Goal: Check status: Check status

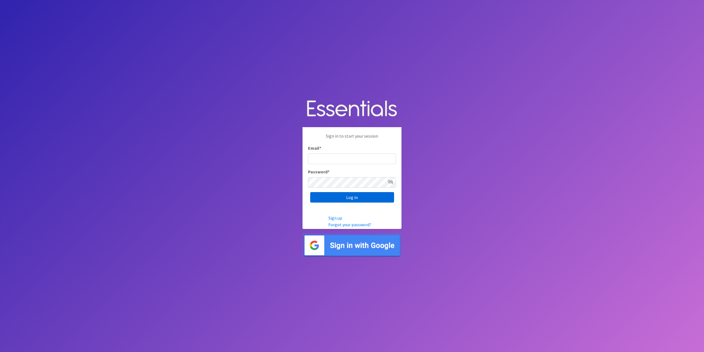
type input "tshaughnessy@ccozarks.org"
click at [361, 197] on input "Log in" at bounding box center [352, 197] width 84 height 10
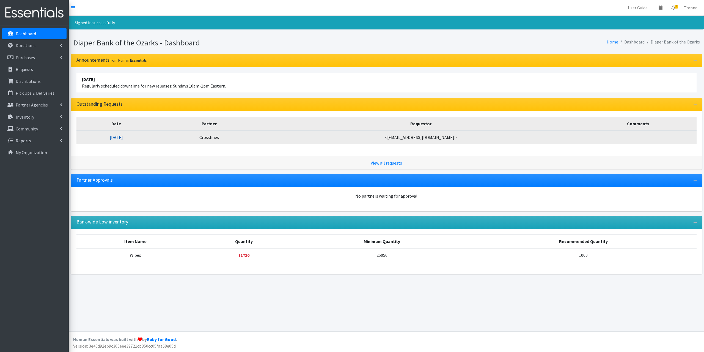
click at [123, 136] on link "[DATE]" at bounding box center [116, 136] width 13 height 5
